Goal: Entertainment & Leisure: Consume media (video, audio)

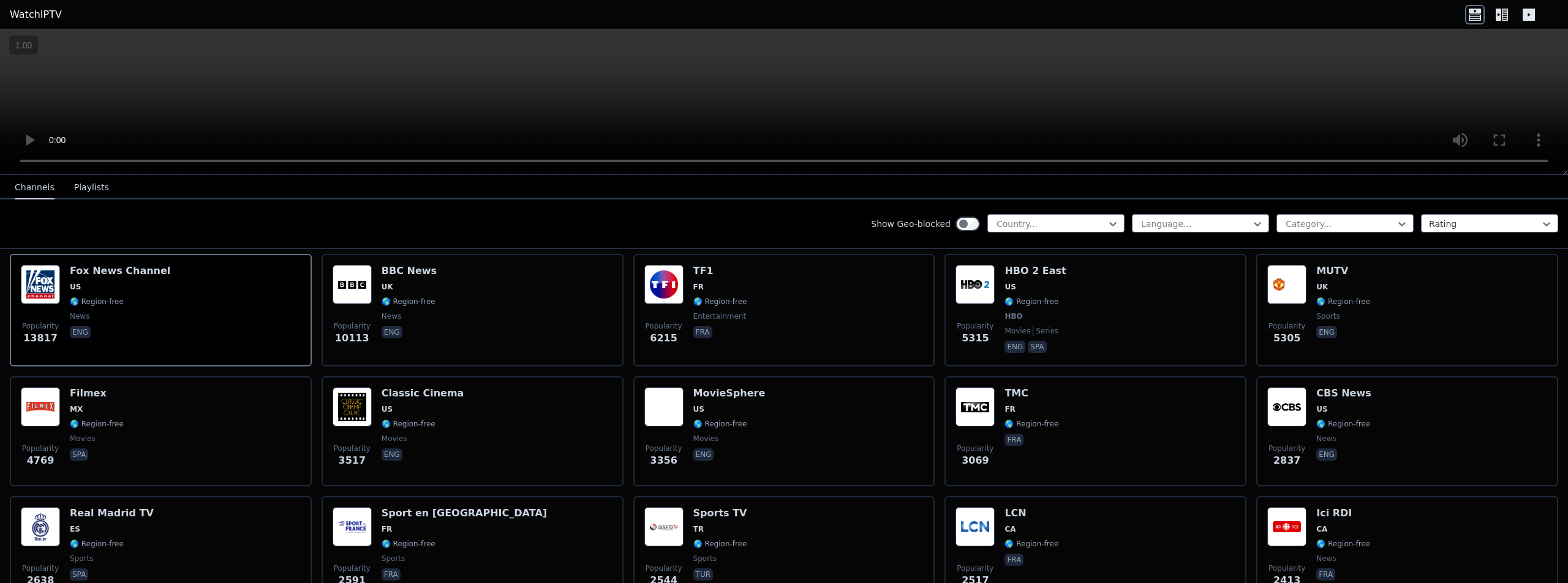
scroll to position [551, 0]
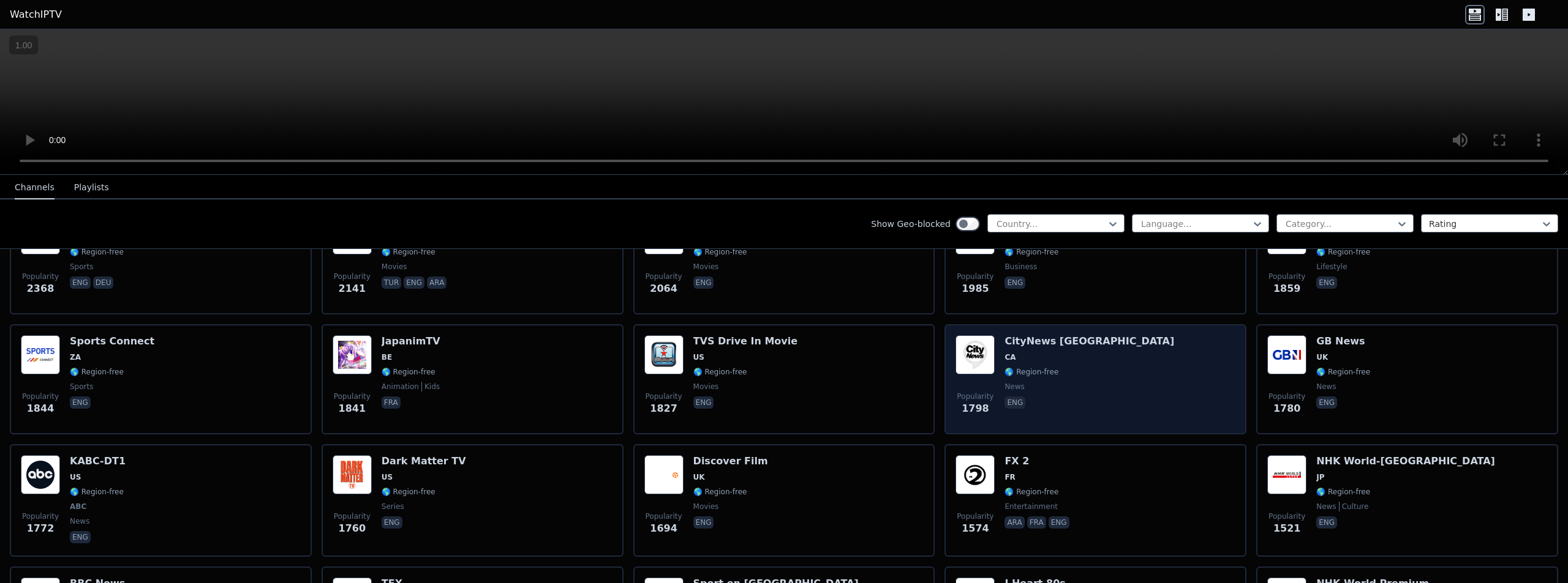
click at [1022, 336] on h6 "CityNews [GEOGRAPHIC_DATA]" at bounding box center [1089, 341] width 170 height 12
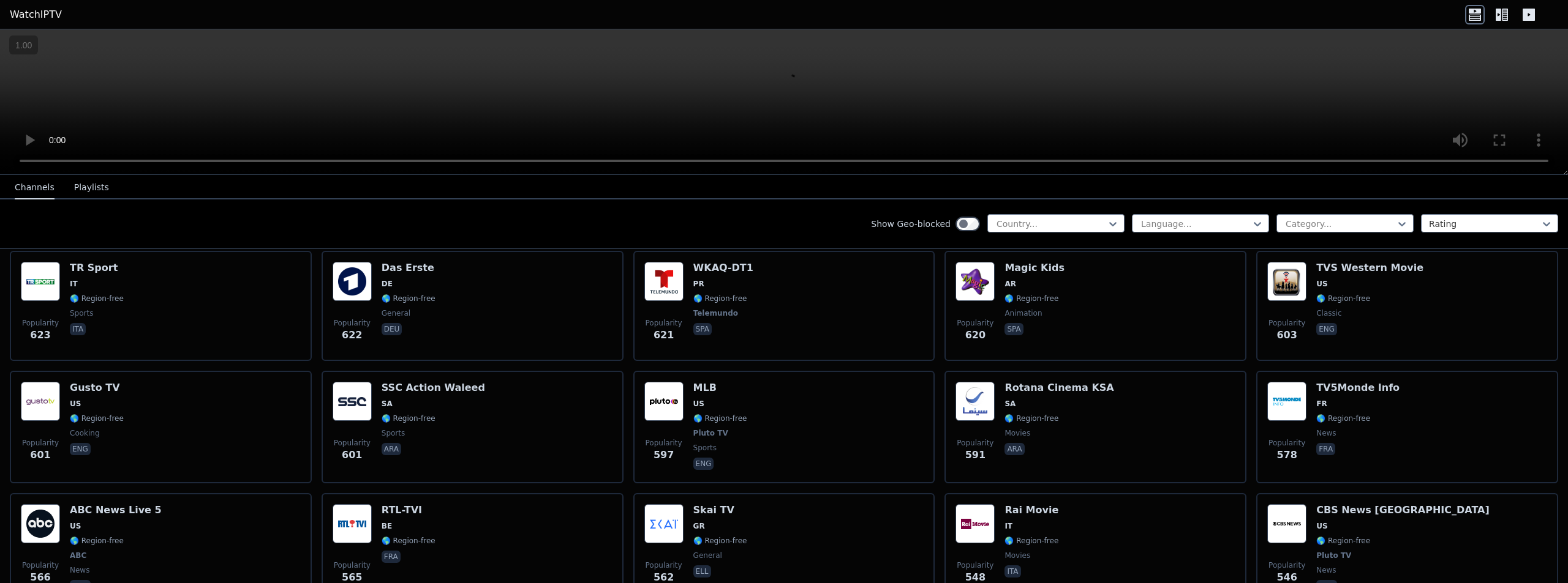
scroll to position [3183, 0]
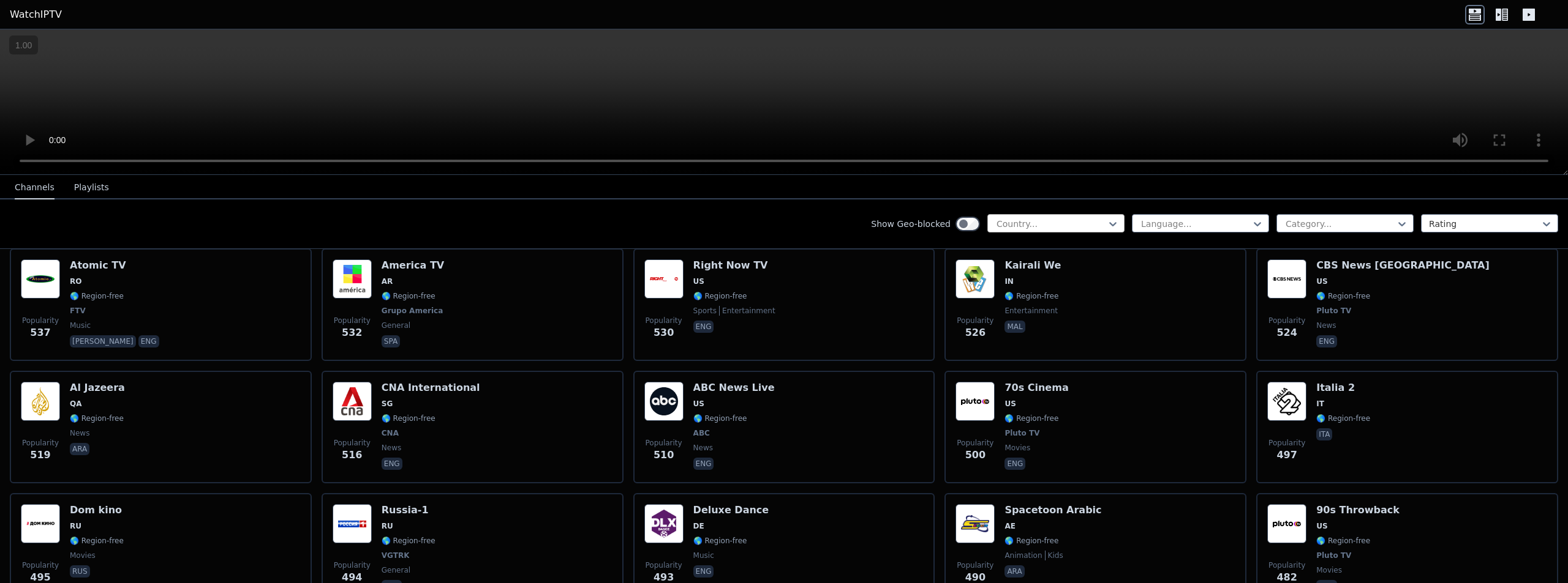
click at [1074, 215] on div "Country..." at bounding box center [1056, 223] width 137 height 19
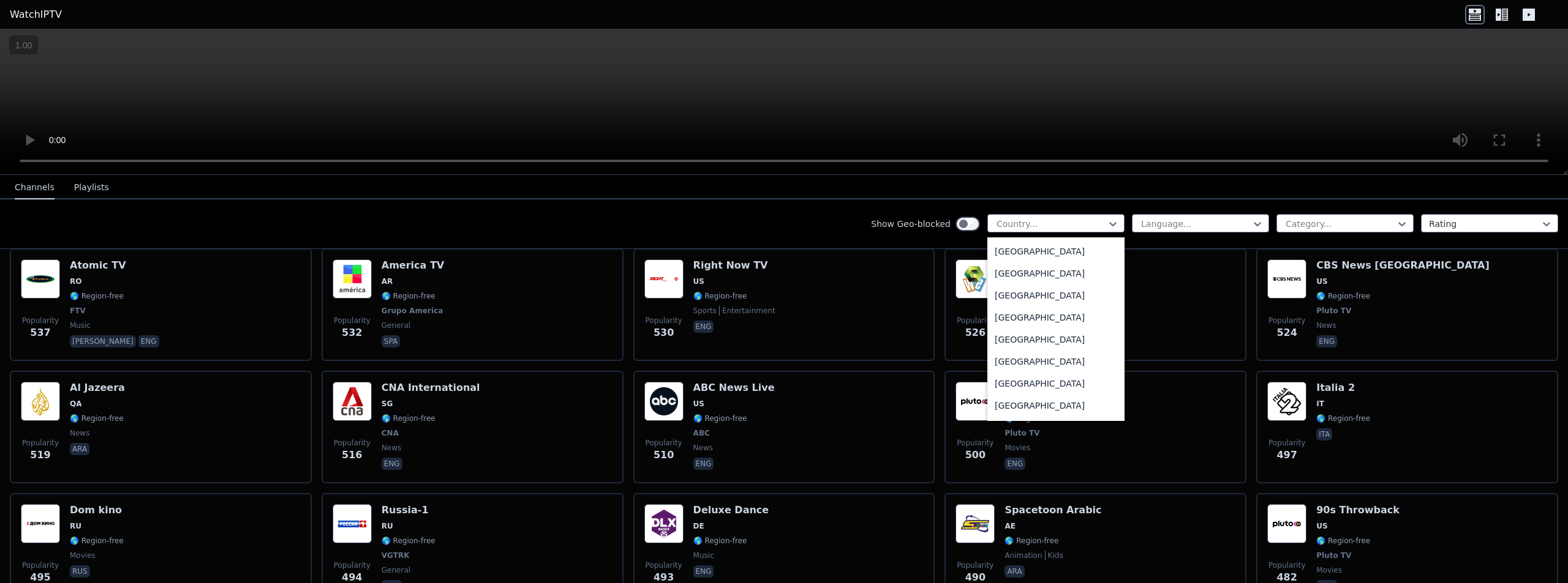
scroll to position [551, 0]
click at [1018, 252] on div "[GEOGRAPHIC_DATA]" at bounding box center [1056, 251] width 137 height 22
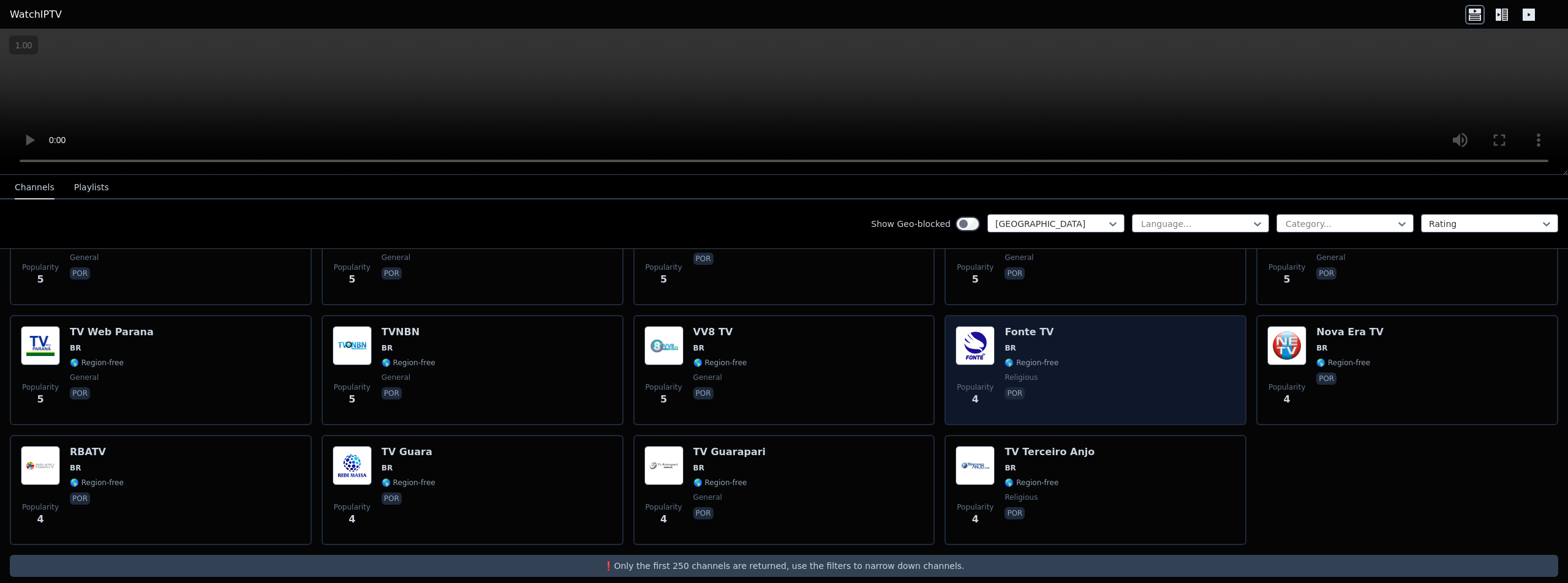
scroll to position [3834, 0]
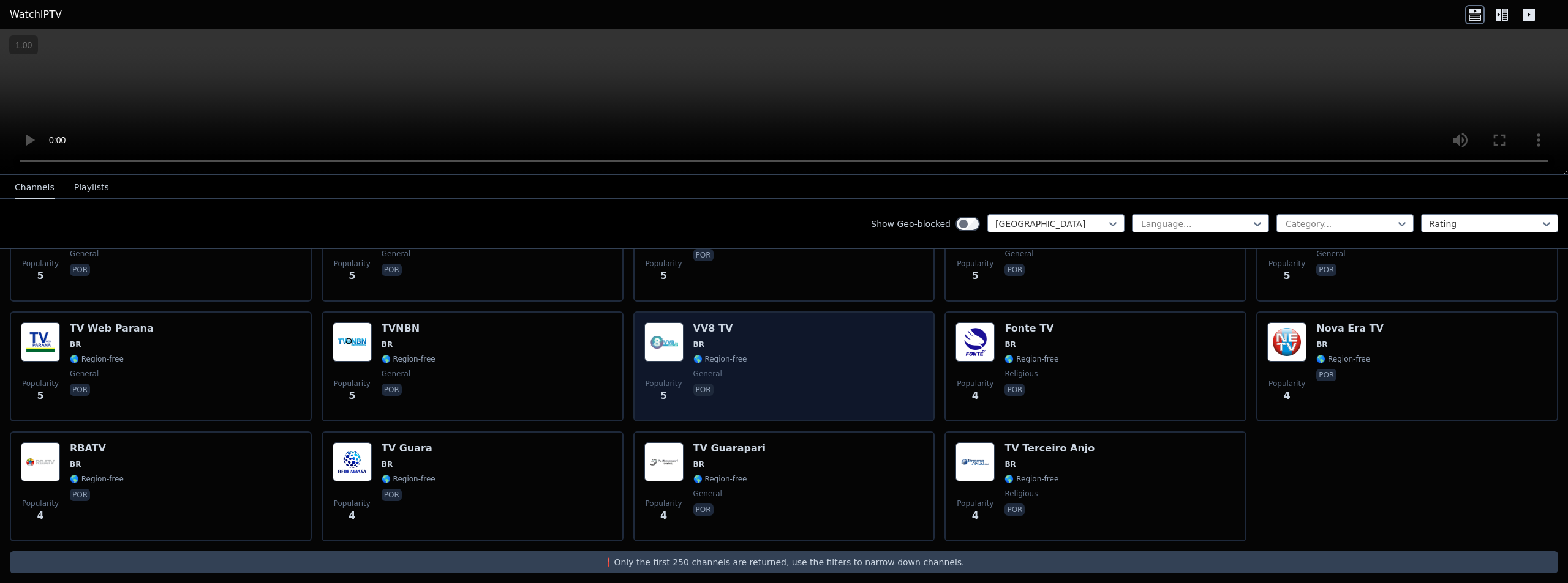
click at [787, 399] on div "Popularity 5 VV8 TV BR 🌎 Region-free general por" at bounding box center [784, 366] width 280 height 88
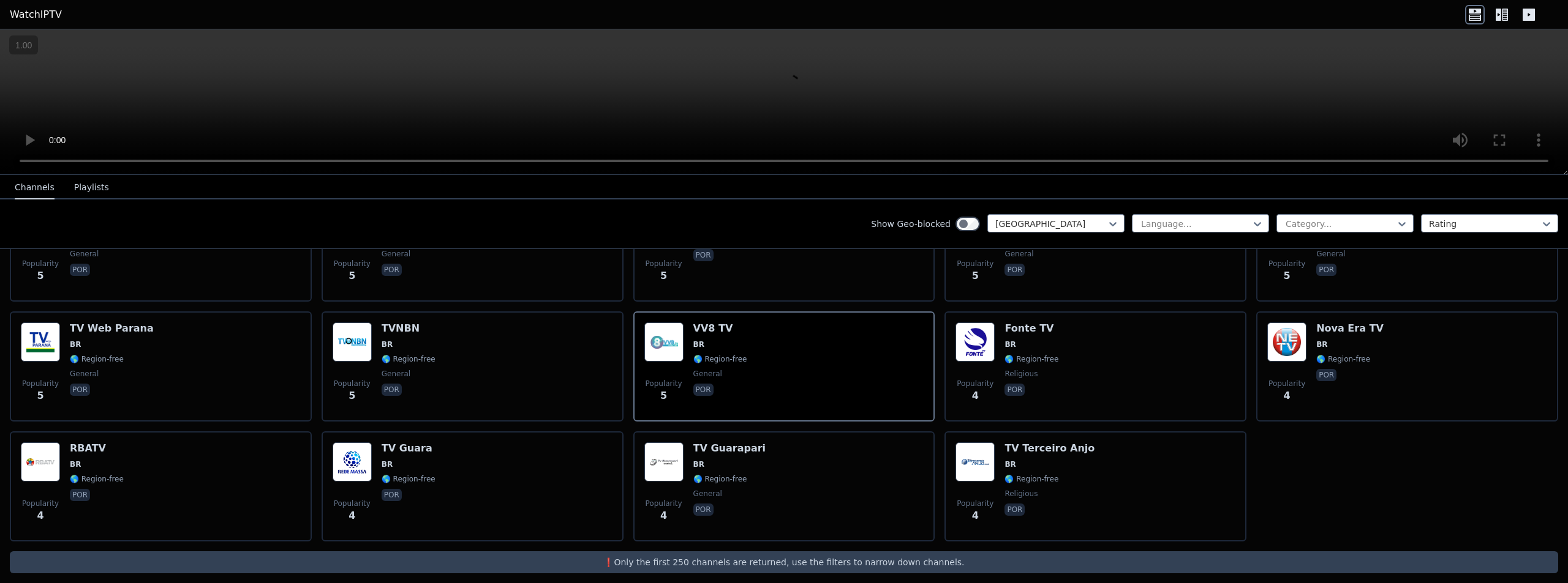
scroll to position [3528, 0]
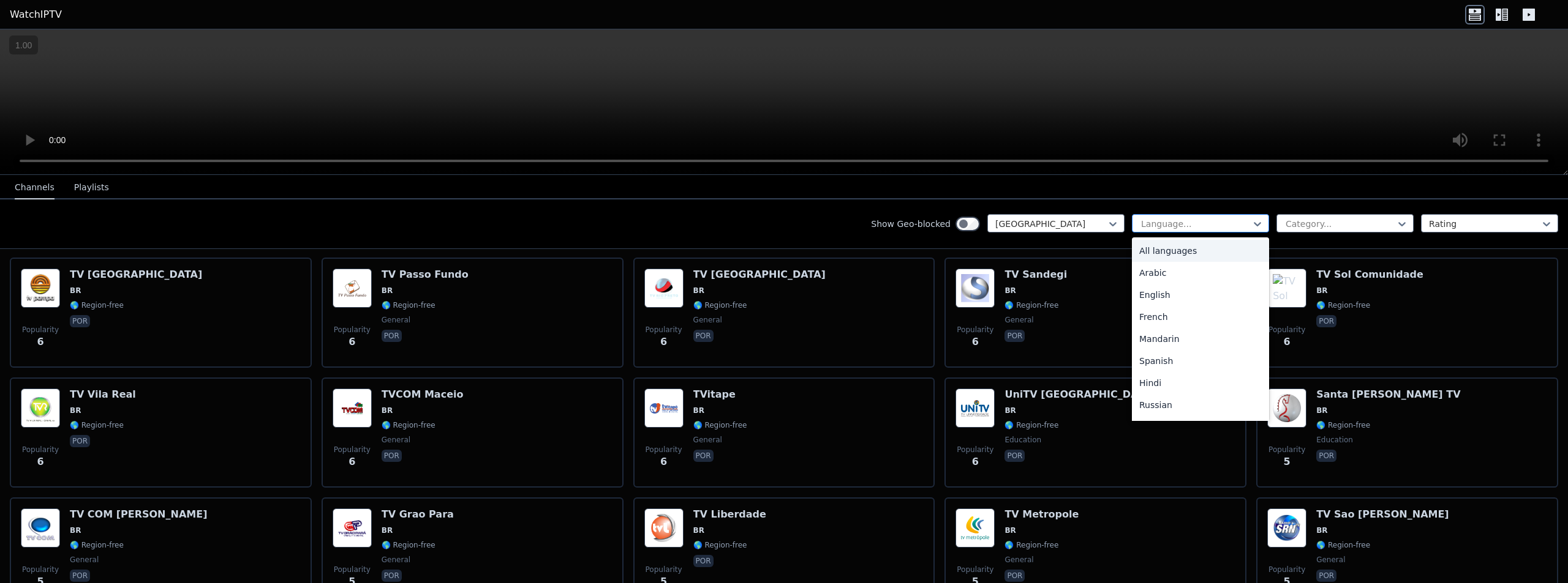
click at [1188, 220] on div at bounding box center [1195, 224] width 111 height 12
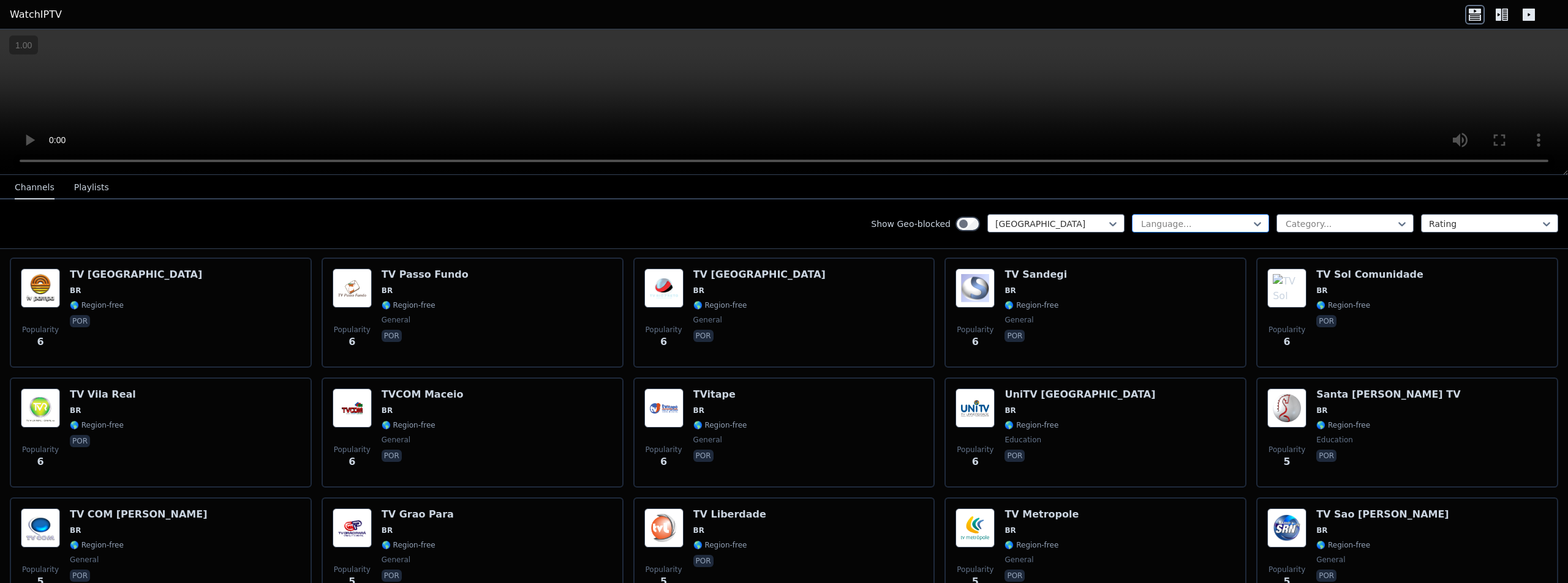
click at [1188, 220] on div at bounding box center [1195, 224] width 111 height 12
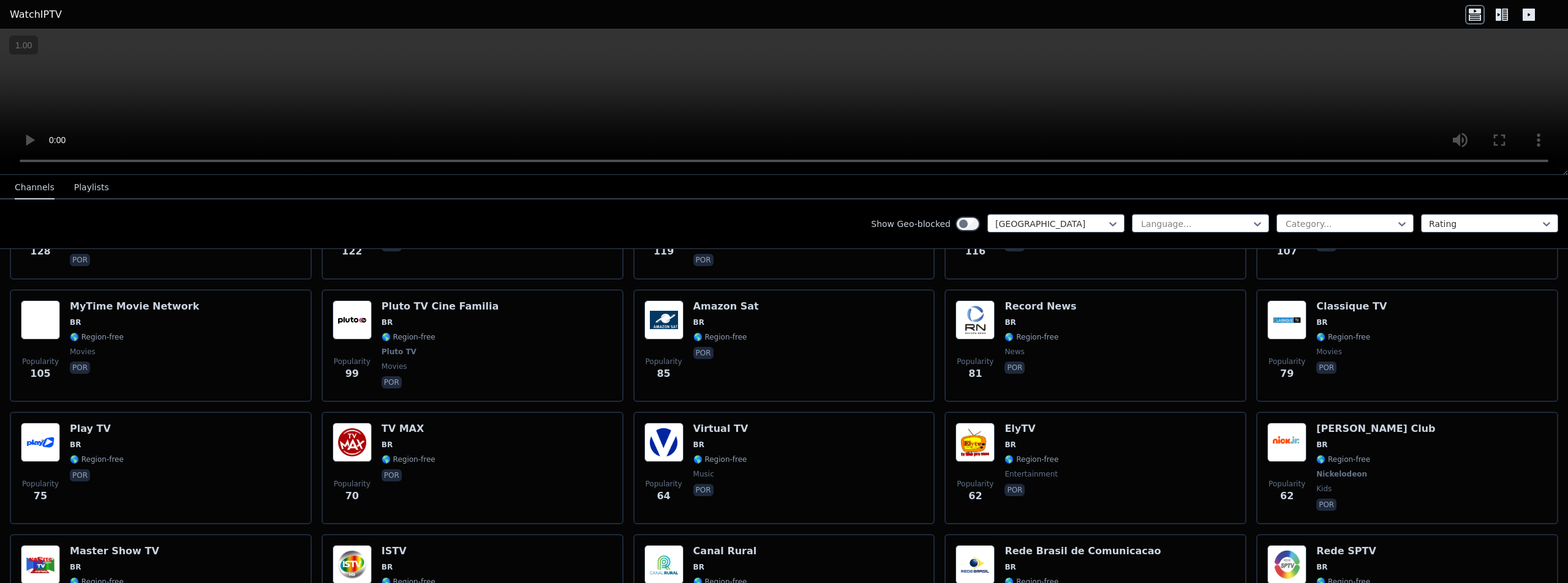
scroll to position [0, 0]
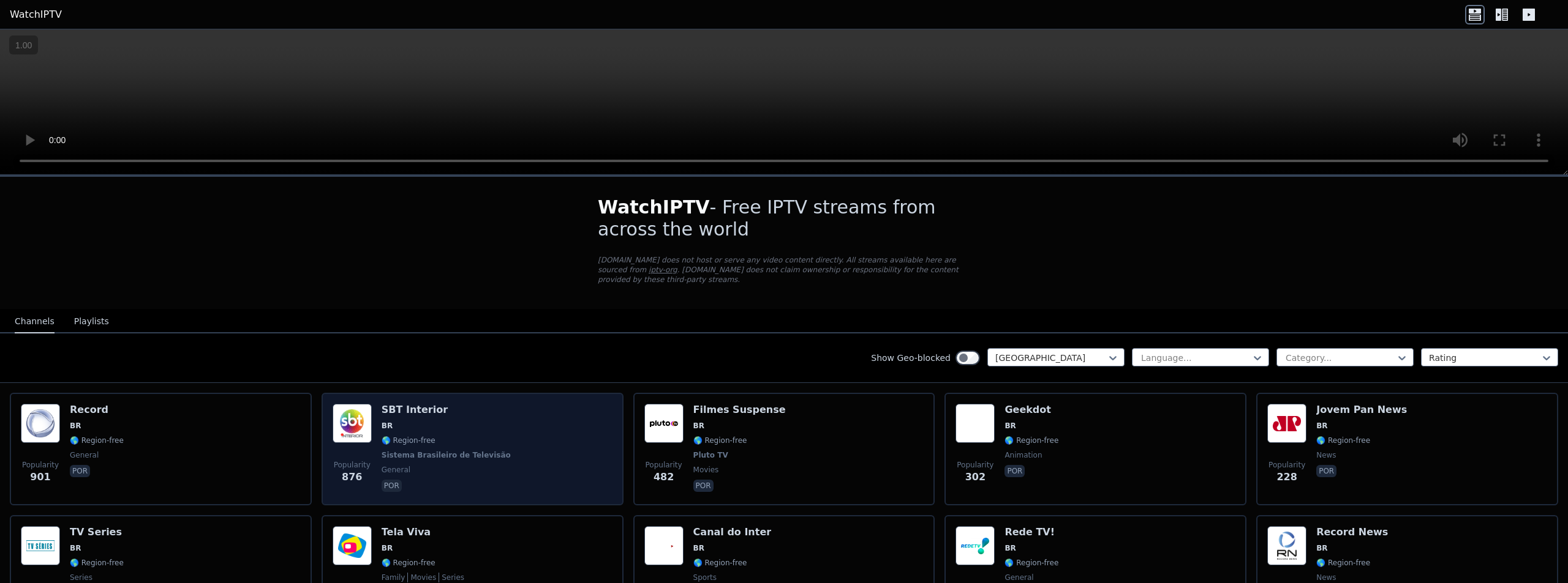
click at [489, 425] on div "Popularity 876 SBT Interior BR 🌎 Region-free Sistema Brasileiro de Televisão ge…" at bounding box center [472, 450] width 280 height 91
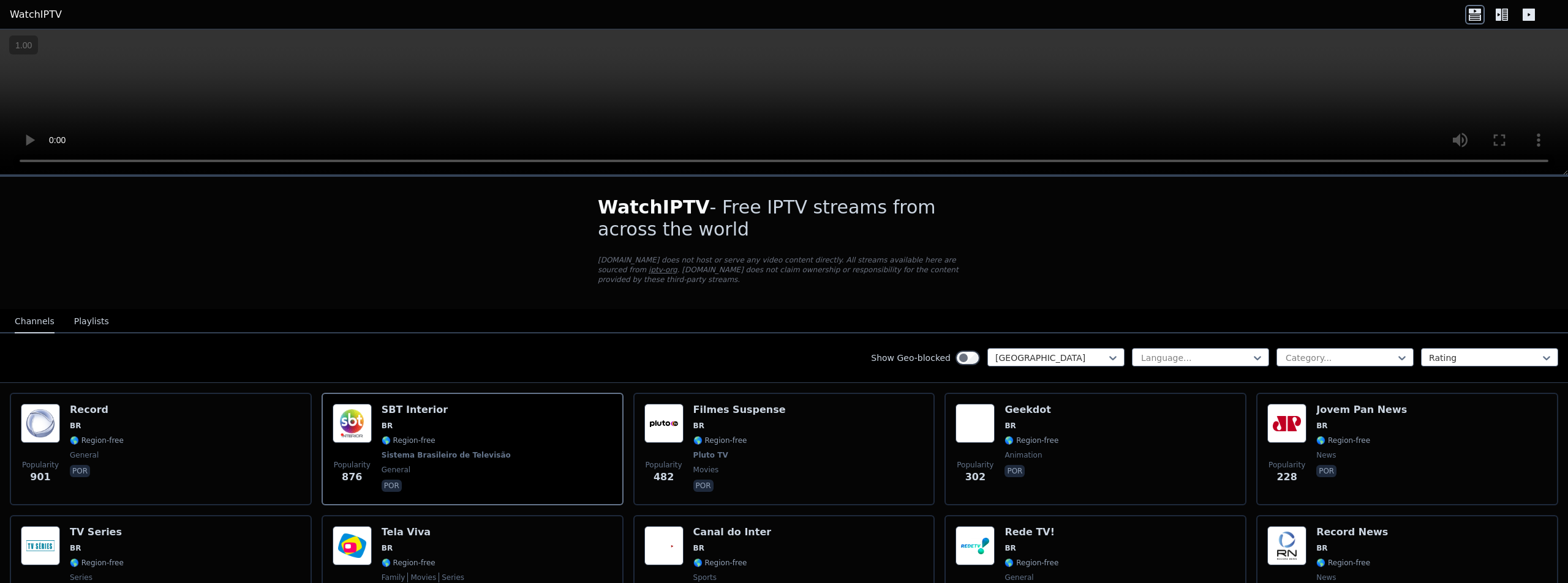
click at [66, 313] on div "Channels Playlists" at bounding box center [62, 322] width 114 height 23
click at [74, 310] on button "Playlists" at bounding box center [91, 322] width 35 height 23
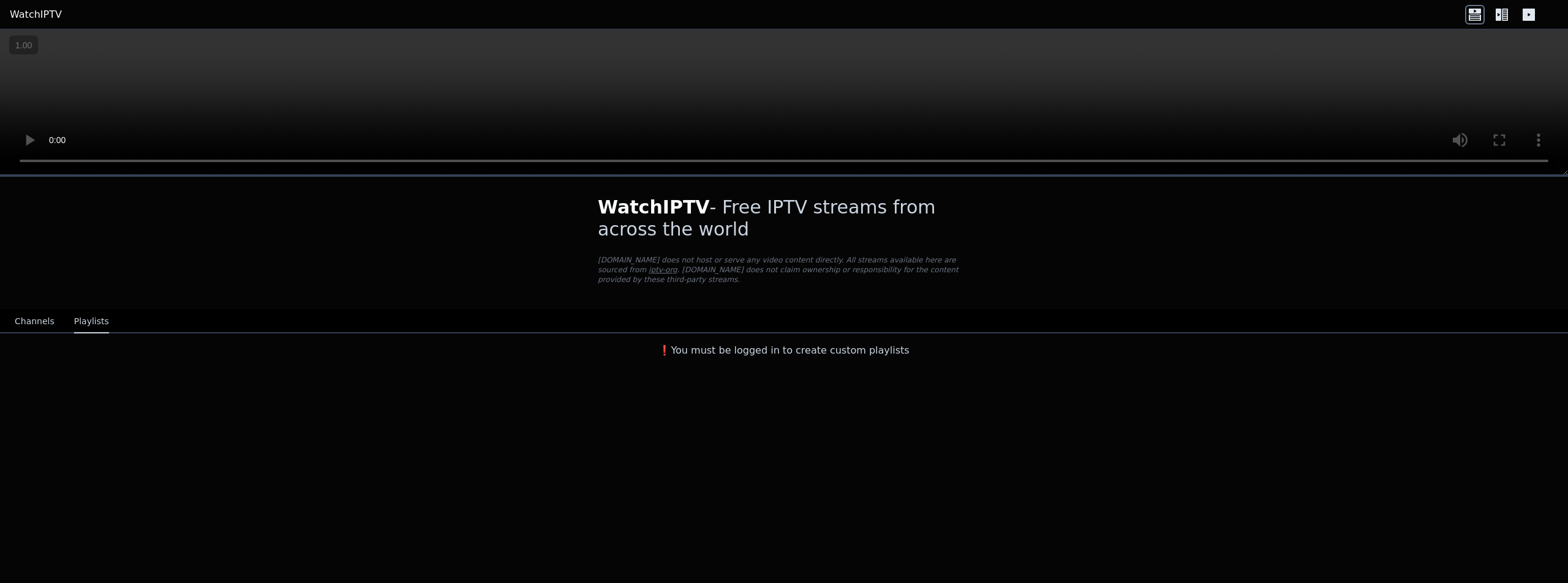
click at [1524, 17] on icon at bounding box center [1529, 15] width 12 height 12
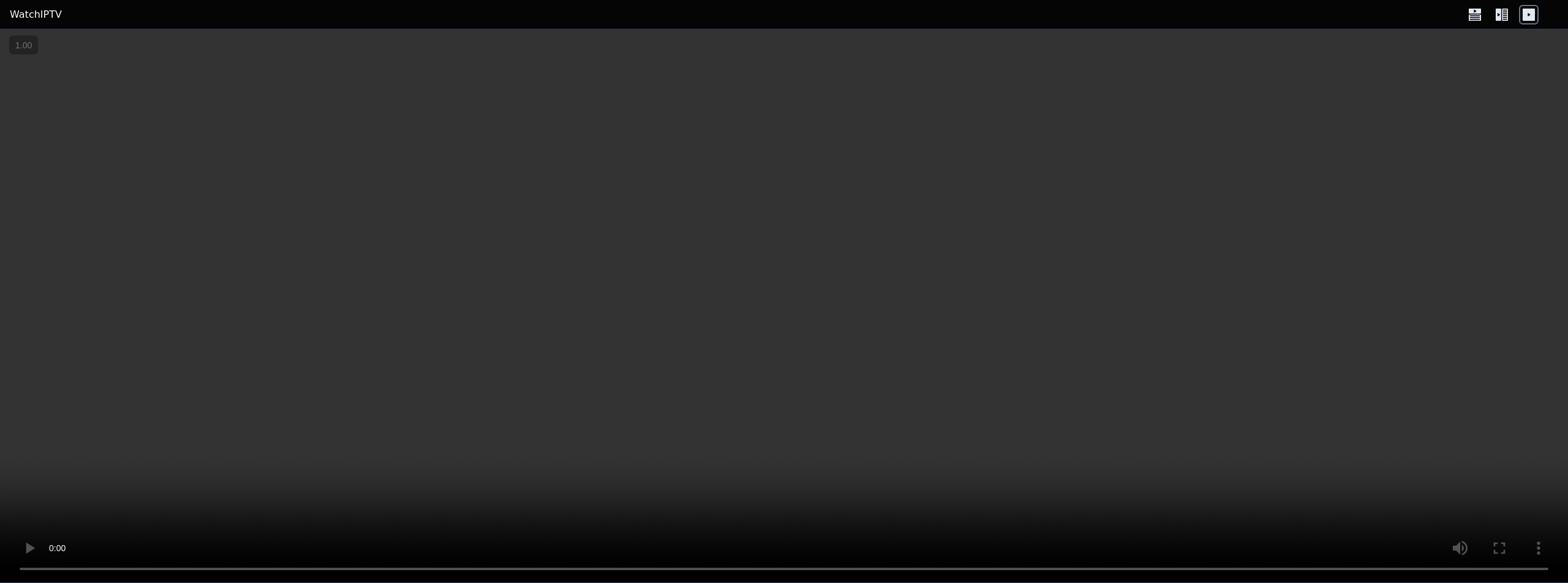
click at [1524, 17] on icon at bounding box center [1529, 15] width 12 height 12
click at [1513, 15] on div at bounding box center [1501, 15] width 74 height 20
click at [1500, 15] on icon at bounding box center [1499, 15] width 5 height 12
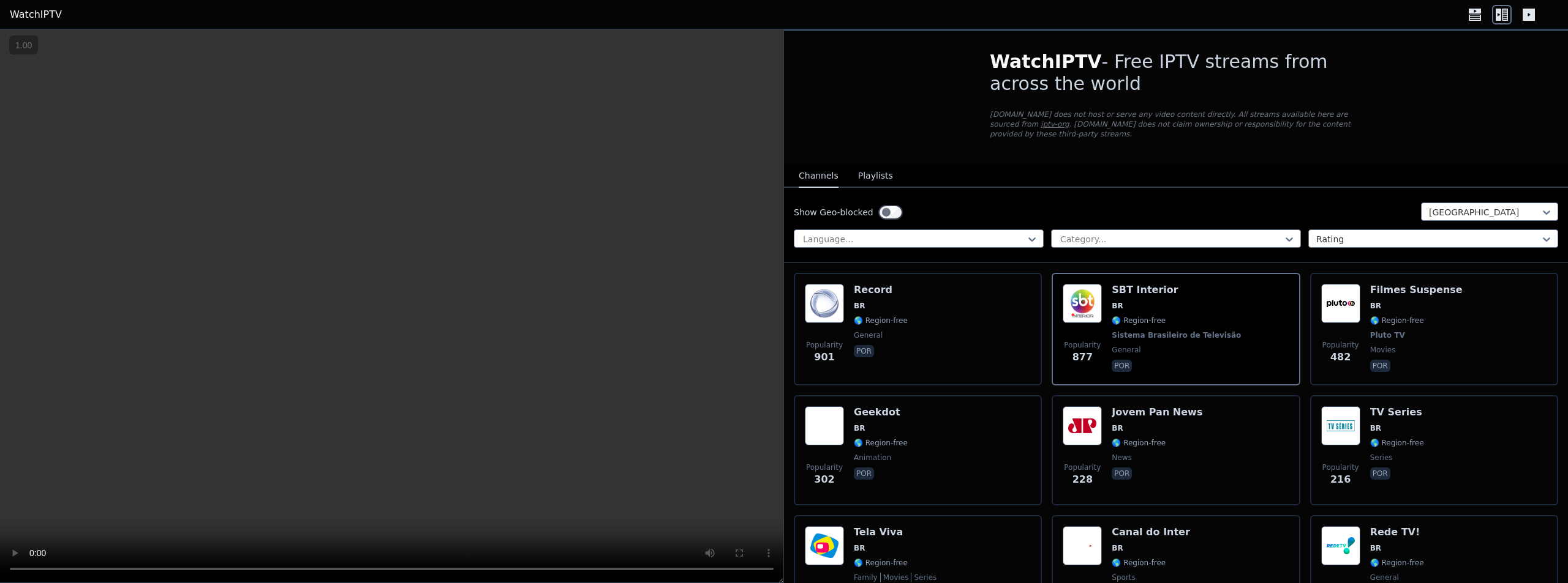
click at [840, 164] on div "Channels Playlists" at bounding box center [846, 176] width 114 height 23
click at [850, 166] on div "Channels Playlists" at bounding box center [846, 176] width 114 height 23
click at [868, 170] on button "Playlists" at bounding box center [875, 176] width 35 height 23
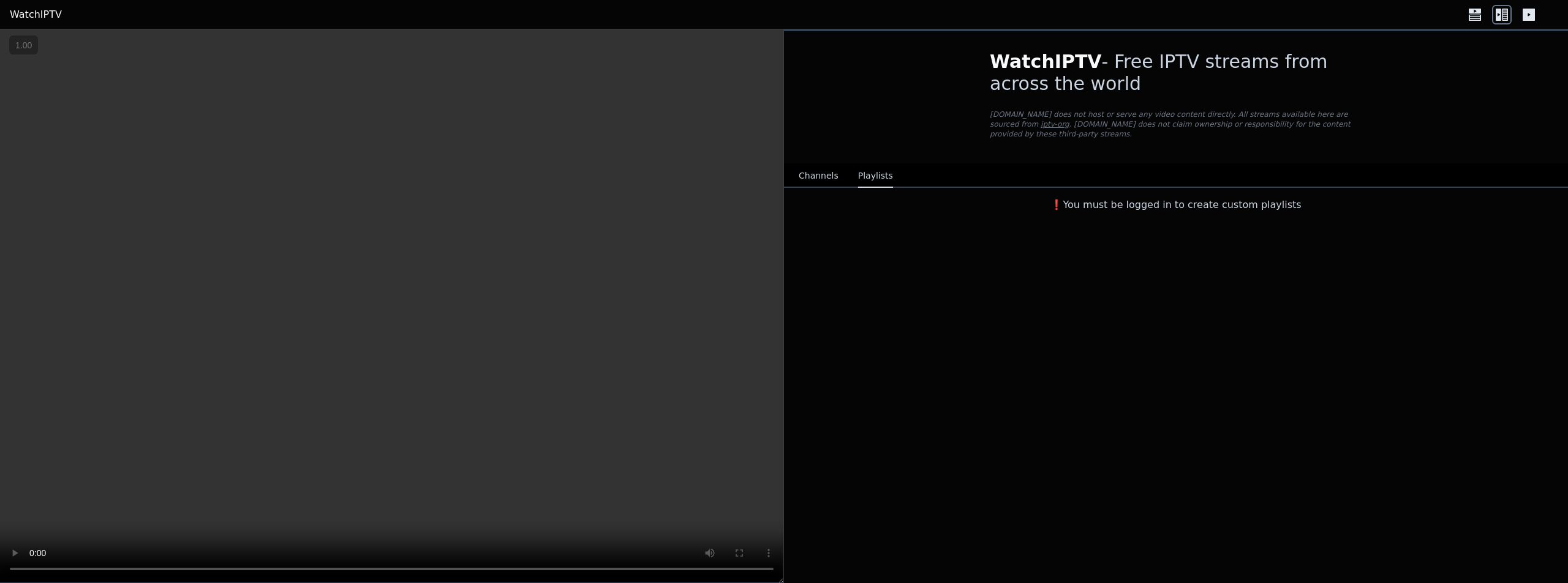
click at [1189, 205] on div "❗️You must be logged in to create custom playlists" at bounding box center [1175, 202] width 784 height 29
click at [1183, 198] on h3 "❗️You must be logged in to create custom playlists" at bounding box center [1176, 204] width 412 height 15
click at [1179, 198] on h3 "❗️You must be logged in to create custom playlists" at bounding box center [1176, 204] width 412 height 15
click at [28, 11] on link "WatchIPTV" at bounding box center [36, 14] width 52 height 15
